Goal: Find specific page/section: Find specific page/section

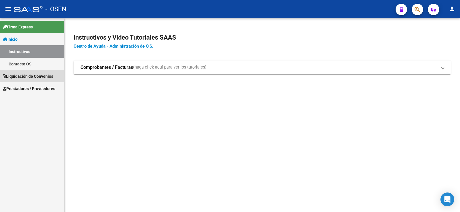
click at [34, 78] on span "Liquidación de Convenios" at bounding box center [28, 76] width 50 height 6
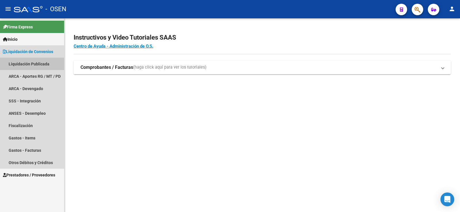
click at [37, 65] on link "Liquidación Publicada" at bounding box center [32, 64] width 64 height 12
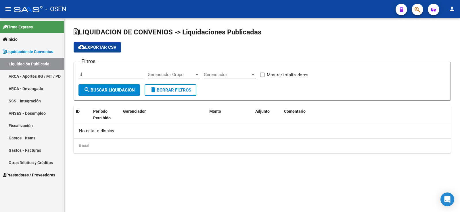
checkbox input "true"
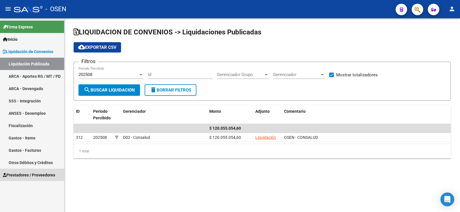
click at [18, 175] on span "Prestadores / Proveedores" at bounding box center [29, 175] width 52 height 6
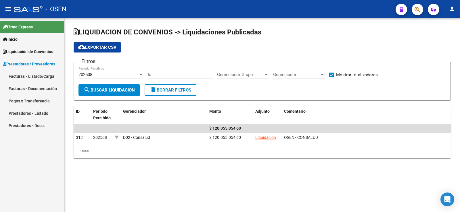
click at [25, 77] on link "Facturas - Listado/Carga" at bounding box center [32, 76] width 64 height 12
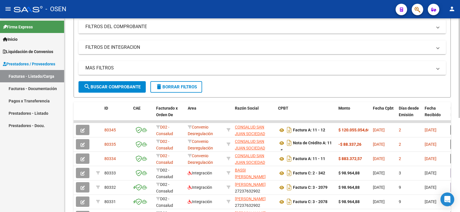
scroll to position [90, 0]
